Goal: Information Seeking & Learning: Learn about a topic

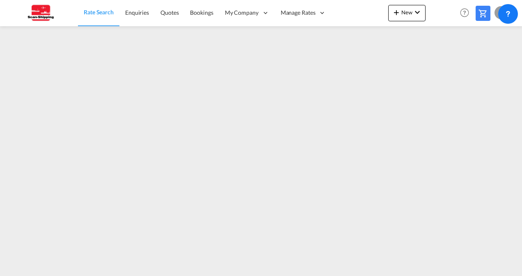
click at [97, 17] on link "Rate Search" at bounding box center [98, 13] width 41 height 27
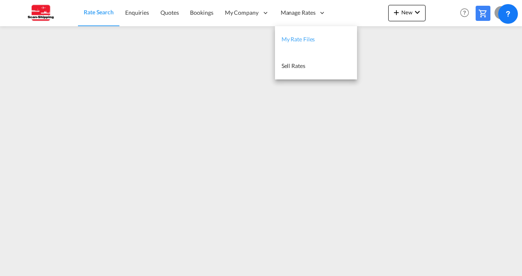
click at [293, 37] on span "My Rate Files" at bounding box center [298, 39] width 34 height 7
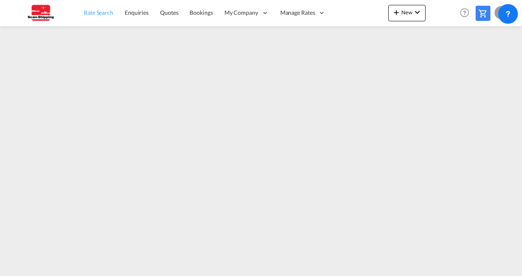
click at [96, 17] on link "Rate Search" at bounding box center [98, 13] width 41 height 27
